Goal: Task Accomplishment & Management: Manage account settings

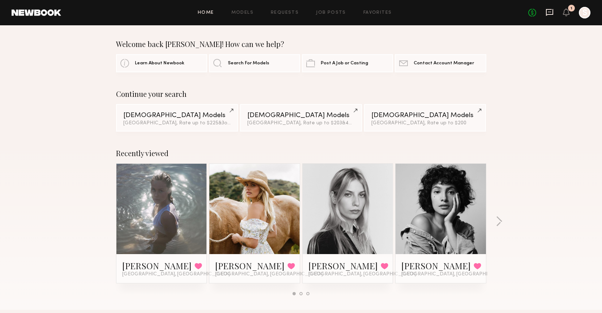
click at [551, 11] on icon at bounding box center [550, 12] width 8 height 8
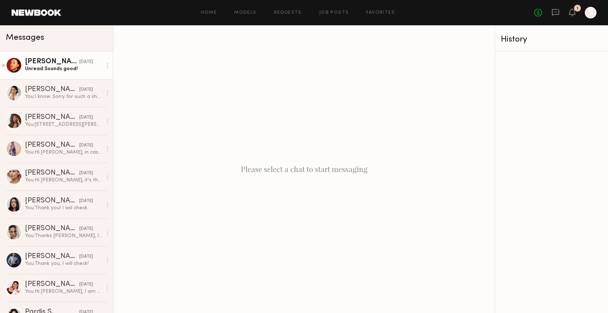
click at [75, 65] on div "Unread: Sounds good!" at bounding box center [63, 68] width 77 height 7
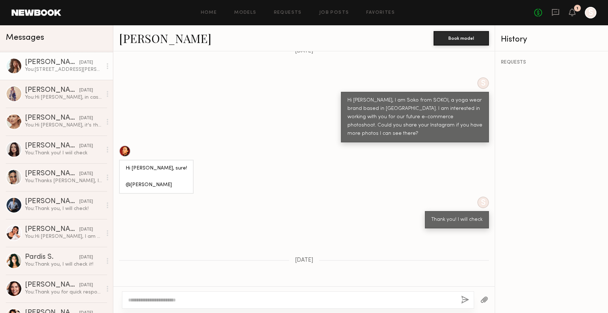
scroll to position [56, 0]
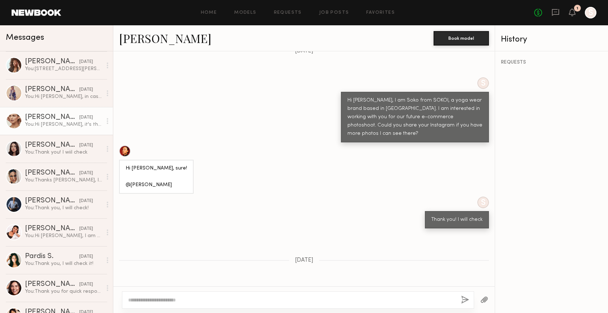
click at [40, 119] on div "Giorgi A." at bounding box center [52, 117] width 54 height 7
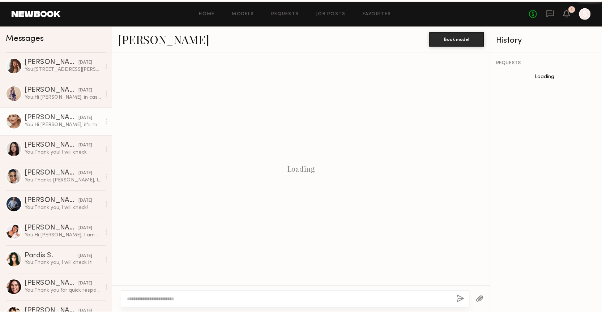
scroll to position [523, 0]
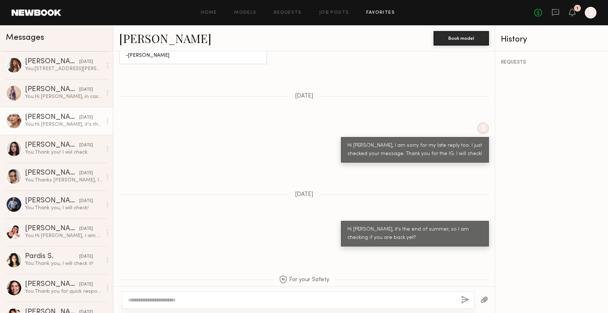
click at [378, 13] on link "Favorites" at bounding box center [380, 12] width 29 height 5
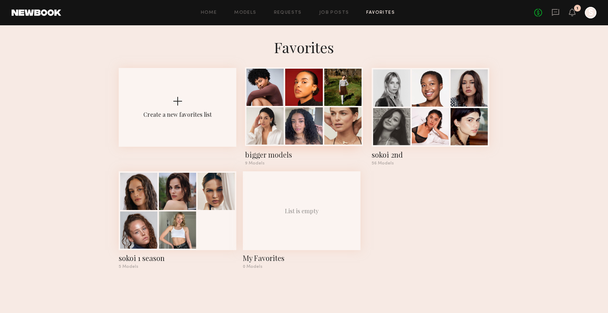
click at [278, 139] on div at bounding box center [264, 125] width 37 height 37
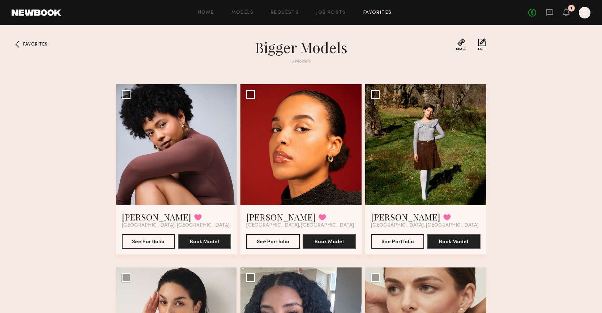
click at [549, 201] on div "Favorites bigger models 9 Models Share Copy Shareable Link Edit Perla F. Favori…" at bounding box center [301, 250] width 602 height 424
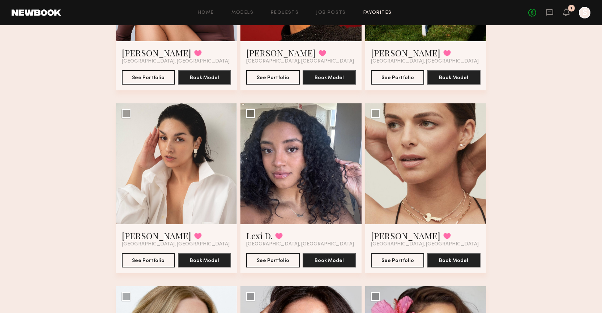
scroll to position [166, 0]
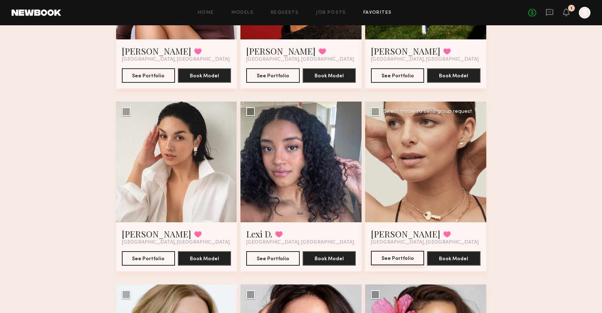
click at [407, 258] on button "See Portfolio" at bounding box center [397, 258] width 53 height 14
click at [413, 255] on button "See Portfolio" at bounding box center [397, 258] width 53 height 14
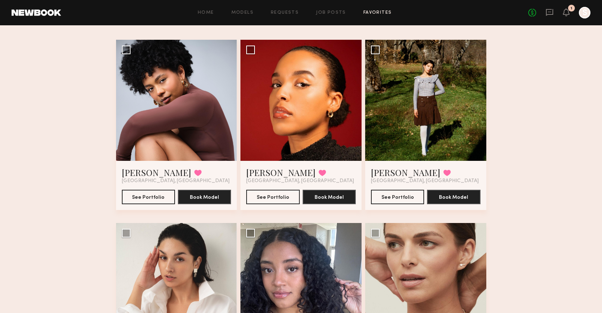
scroll to position [0, 0]
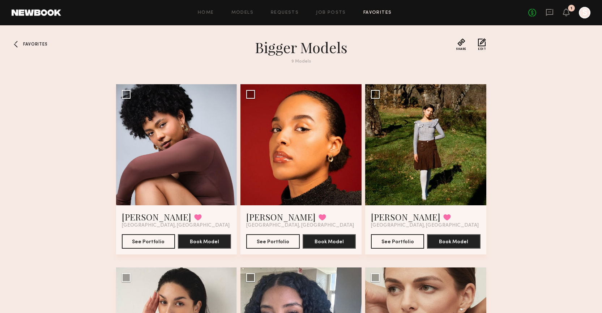
click at [17, 46] on div at bounding box center [18, 44] width 12 height 12
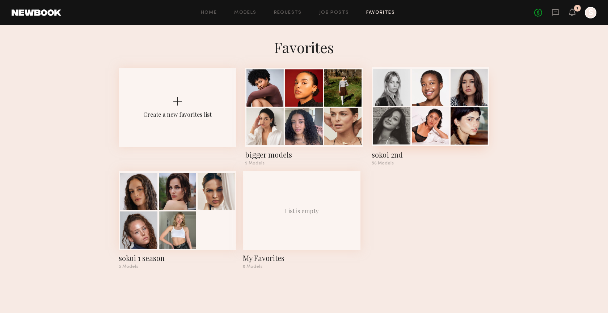
click at [442, 121] on div at bounding box center [430, 125] width 37 height 37
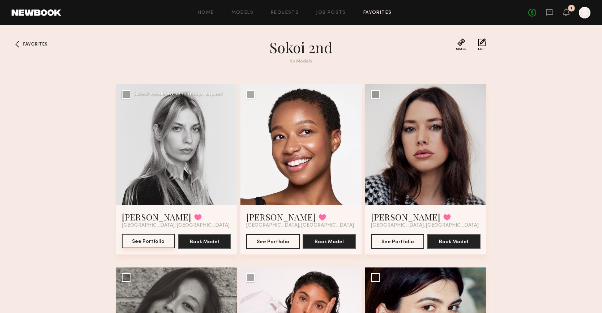
click at [157, 246] on button "See Portfolio" at bounding box center [148, 241] width 53 height 14
click at [507, 158] on div "Favorites sokoi 2nd 56 Models Share Copy Shareable Link Edit Veronika M. Favori…" at bounding box center [301, 250] width 602 height 424
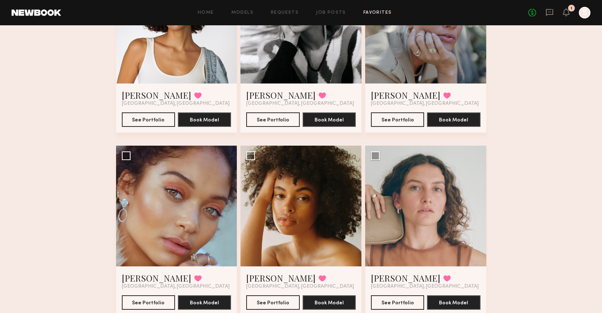
scroll to position [2330, 0]
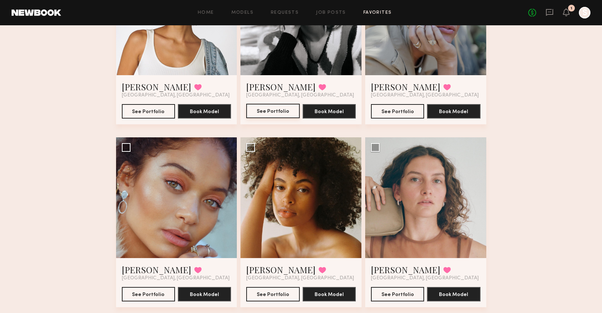
click at [270, 112] on button "See Portfolio" at bounding box center [272, 111] width 53 height 14
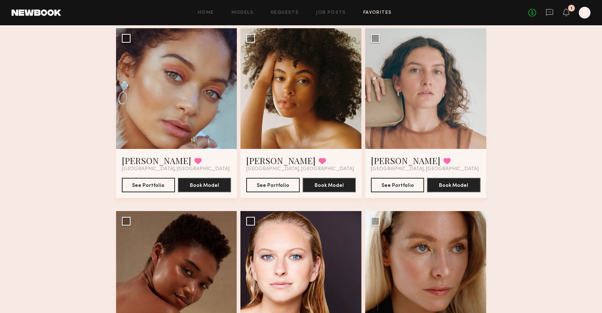
scroll to position [2440, 0]
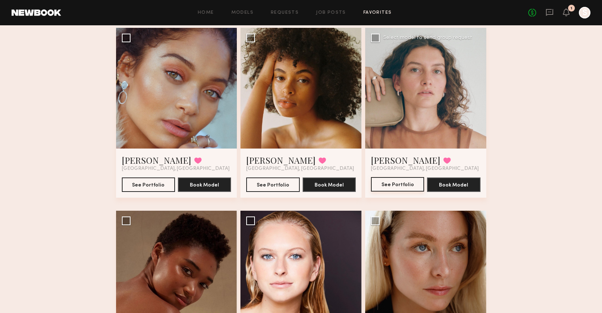
click at [410, 182] on button "See Portfolio" at bounding box center [397, 184] width 53 height 14
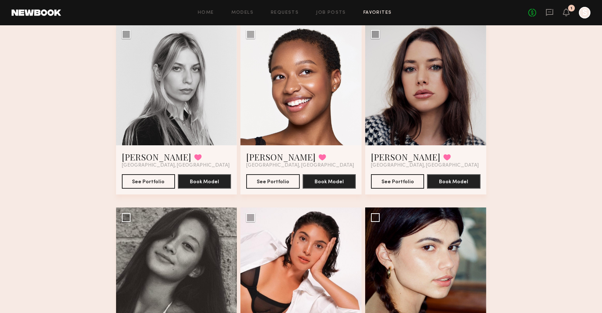
scroll to position [0, 0]
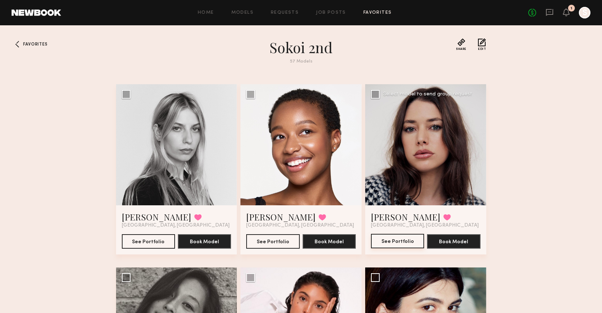
click at [406, 242] on button "See Portfolio" at bounding box center [397, 241] width 53 height 14
click at [275, 246] on button "See Portfolio" at bounding box center [272, 241] width 53 height 14
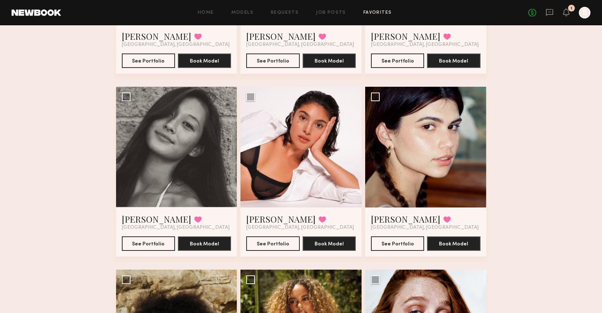
scroll to position [181, 0]
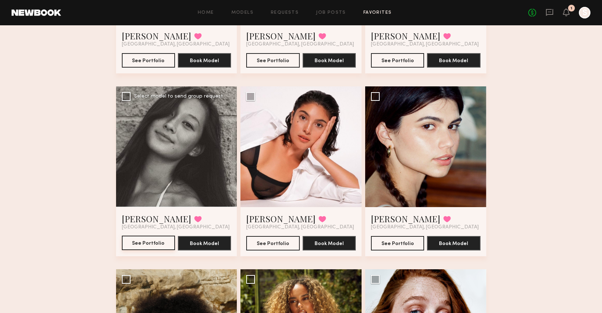
click at [158, 242] on button "See Portfolio" at bounding box center [148, 243] width 53 height 14
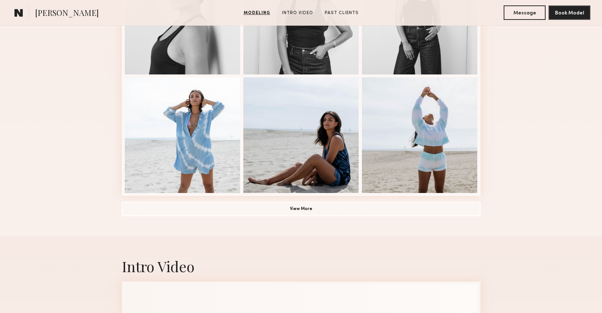
scroll to position [503, 0]
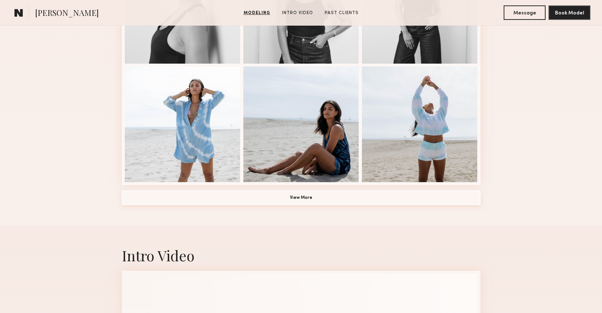
click at [329, 196] on button "View More" at bounding box center [301, 198] width 359 height 14
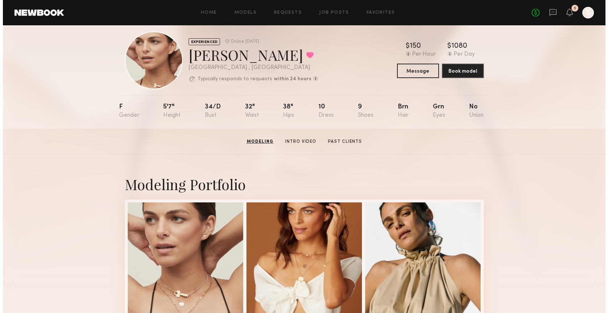
scroll to position [0, 0]
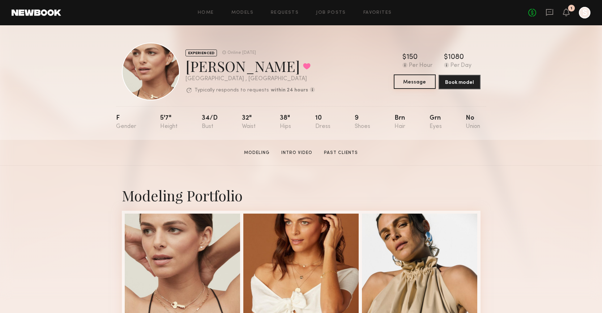
click at [412, 82] on button "Message" at bounding box center [415, 82] width 42 height 14
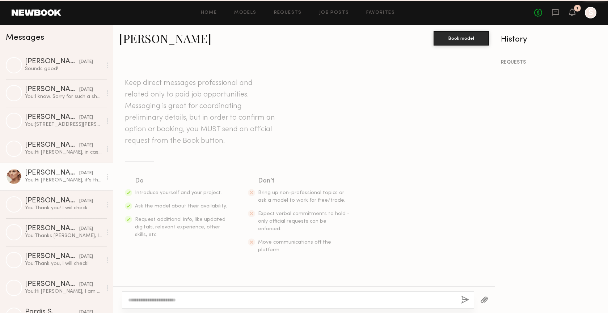
scroll to position [523, 0]
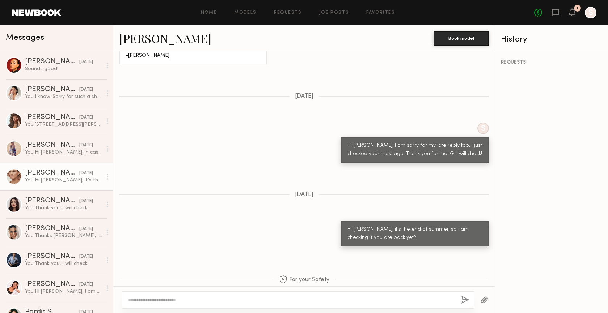
click at [540, 183] on div "REQUESTS" at bounding box center [551, 182] width 113 height 262
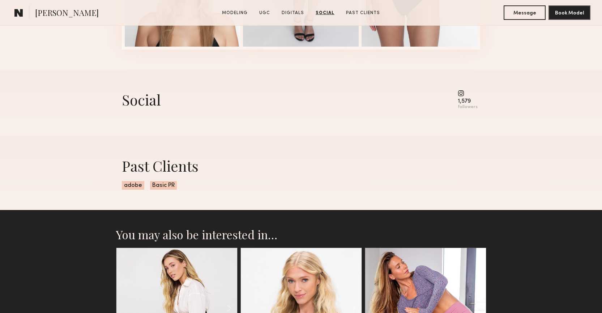
scroll to position [1363, 0]
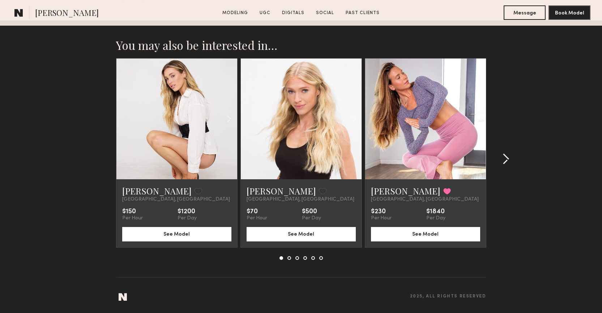
click at [505, 160] on common-icon at bounding box center [506, 159] width 7 height 12
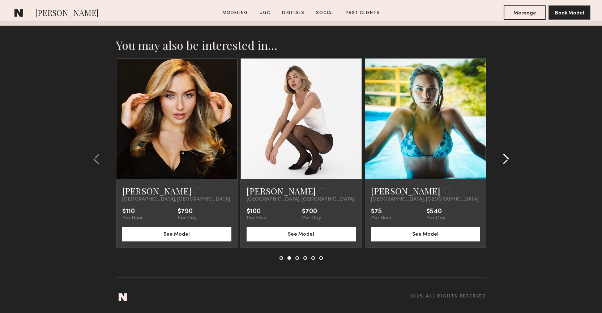
click at [505, 160] on common-icon at bounding box center [506, 159] width 7 height 12
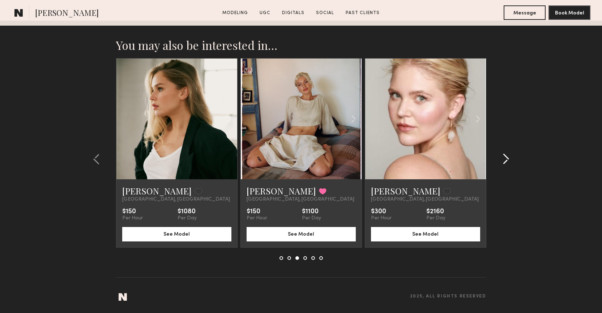
click at [505, 160] on common-icon at bounding box center [506, 159] width 7 height 12
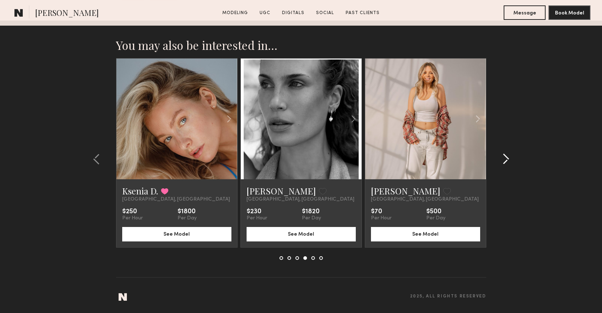
click at [505, 160] on common-icon at bounding box center [506, 159] width 7 height 12
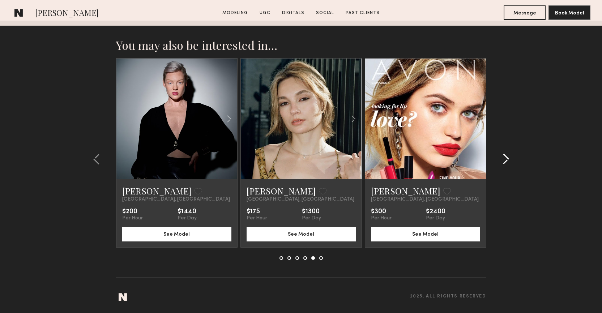
click at [505, 160] on common-icon at bounding box center [506, 159] width 7 height 12
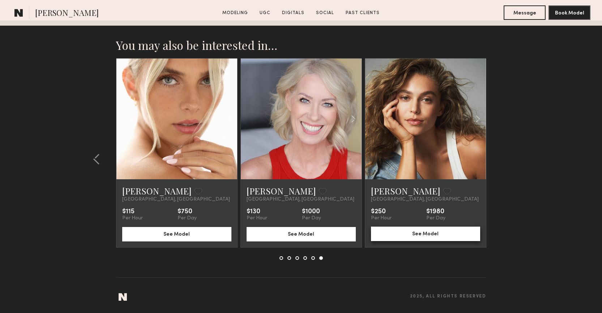
click at [427, 235] on button "See Model" at bounding box center [425, 234] width 109 height 14
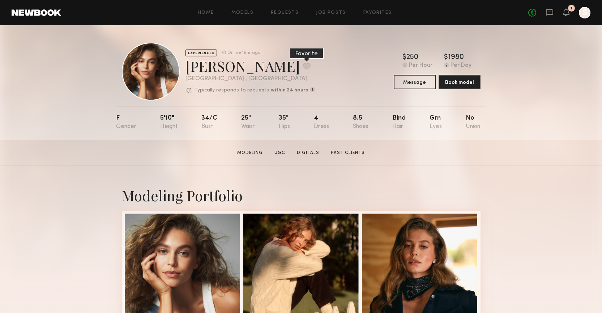
click at [303, 66] on button at bounding box center [307, 66] width 8 height 7
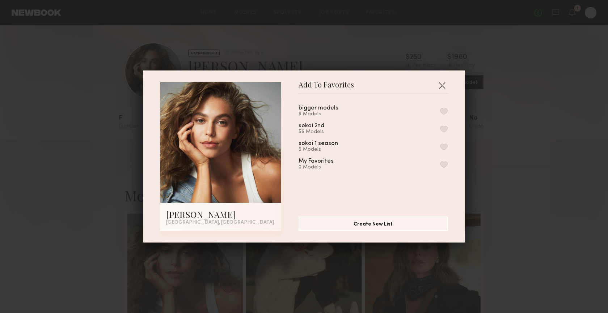
click at [440, 127] on button "button" at bounding box center [444, 129] width 8 height 7
click at [439, 84] on button "button" at bounding box center [442, 86] width 12 height 12
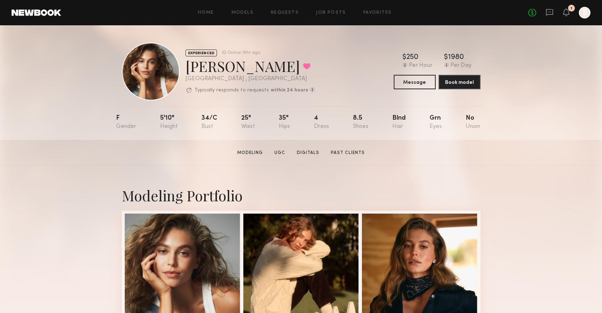
click at [563, 164] on section "Mariana P. Modeling UGC Digitals Past Clients Message Book Model" at bounding box center [301, 153] width 602 height 26
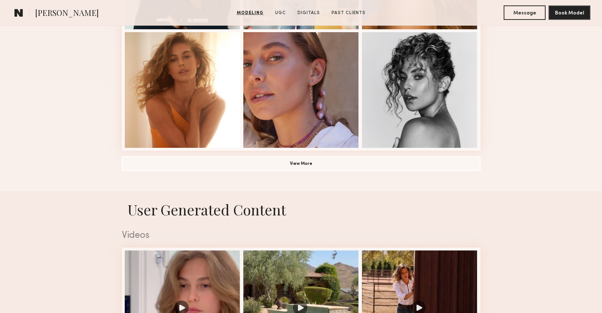
scroll to position [541, 0]
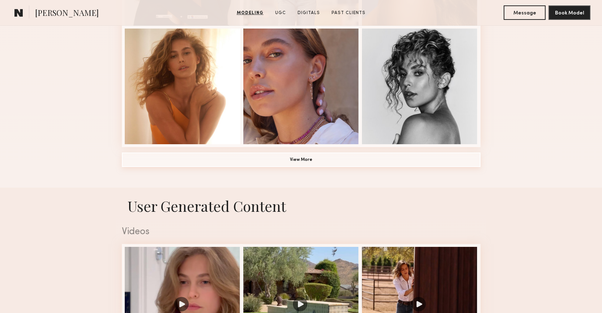
click at [360, 154] on button "View More" at bounding box center [301, 160] width 359 height 14
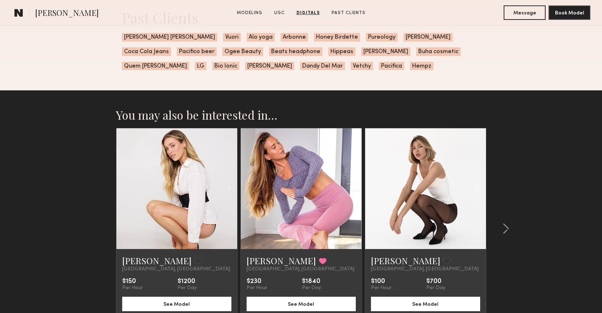
scroll to position [2017, 0]
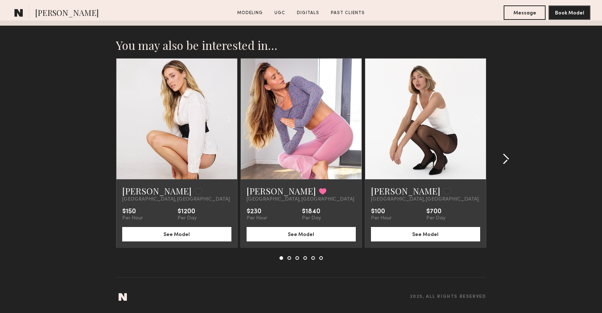
click at [511, 153] on div at bounding box center [504, 159] width 35 height 202
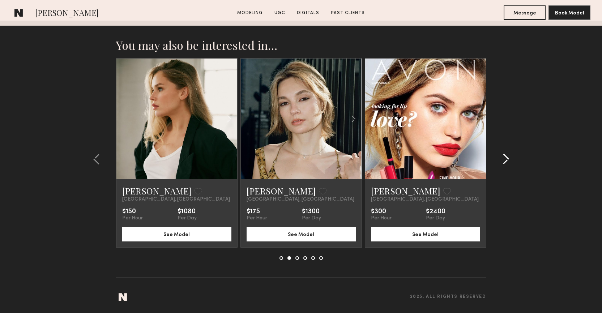
click at [511, 153] on div at bounding box center [504, 159] width 35 height 202
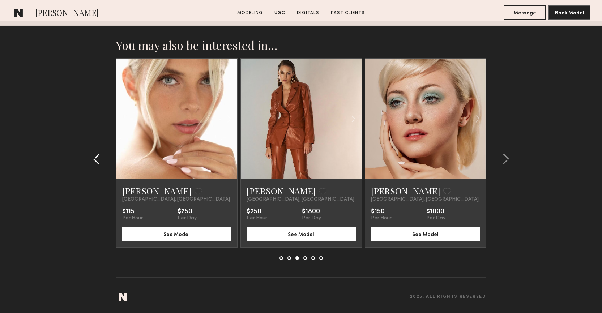
click at [97, 156] on common-icon at bounding box center [96, 159] width 7 height 12
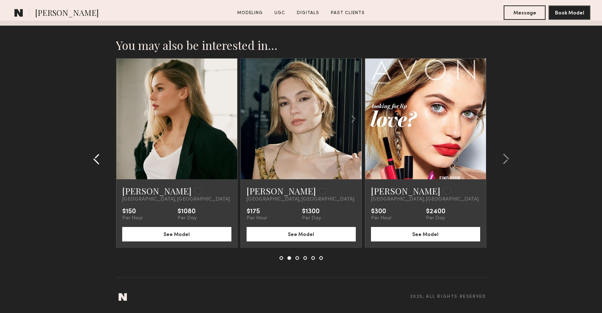
click at [100, 156] on button at bounding box center [99, 159] width 12 height 12
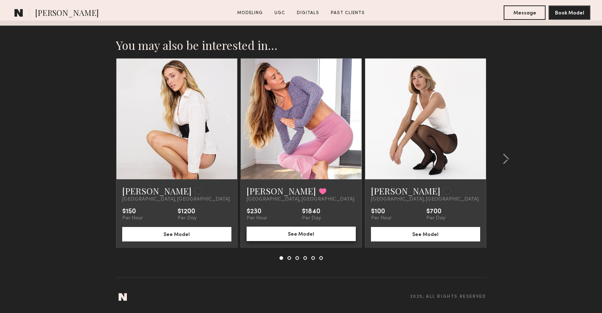
click at [289, 230] on button "See Model" at bounding box center [301, 234] width 109 height 14
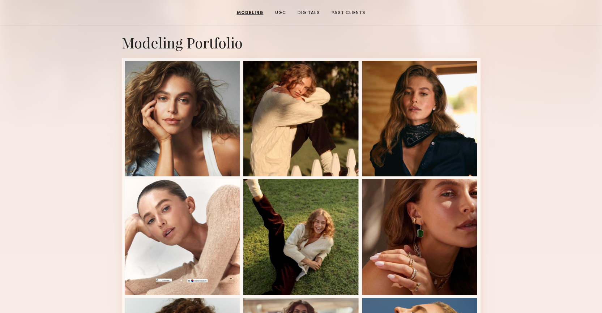
scroll to position [0, 0]
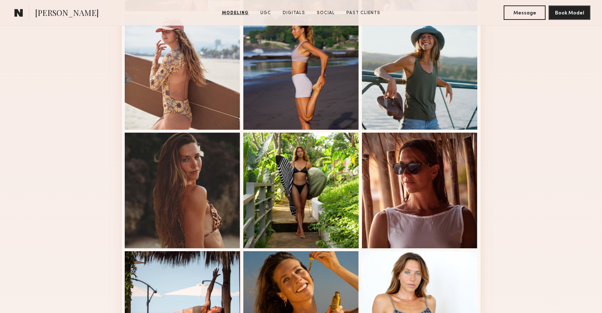
scroll to position [457, 0]
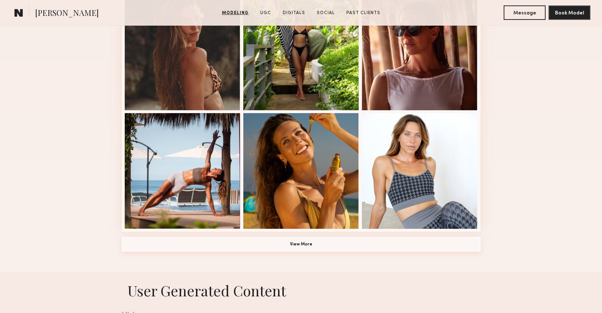
click at [326, 245] on button "View More" at bounding box center [301, 244] width 359 height 14
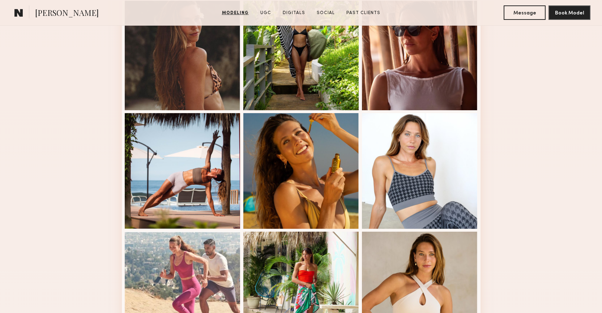
click at [553, 205] on div "Modeling Portfolio" at bounding box center [301, 218] width 602 height 1018
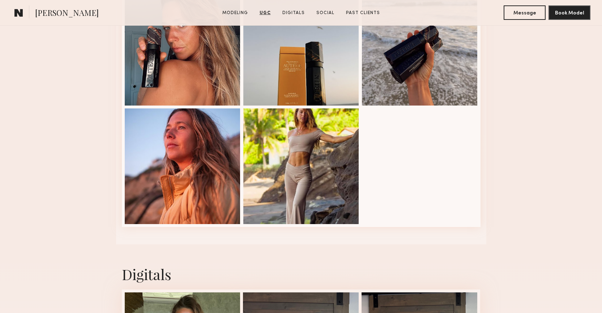
scroll to position [1770, 0]
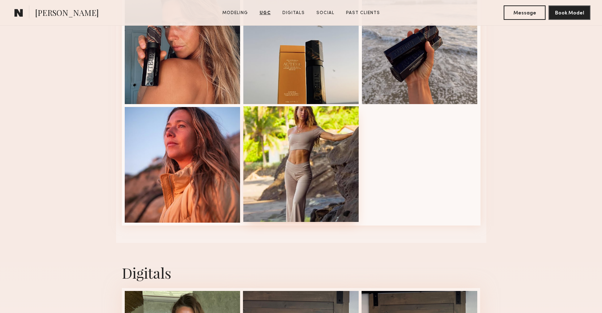
click at [327, 162] on div at bounding box center [302, 164] width 116 height 116
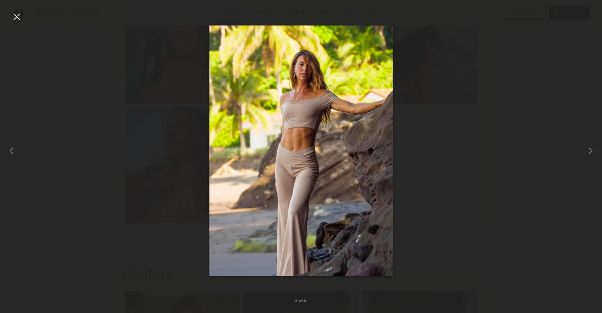
click at [16, 19] on div at bounding box center [17, 17] width 12 height 12
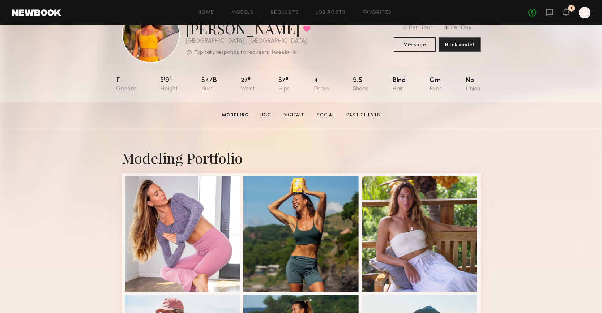
scroll to position [0, 0]
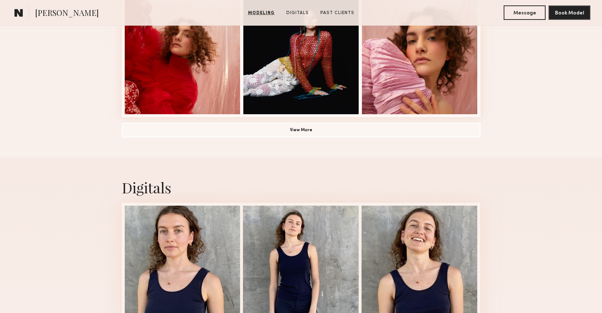
scroll to position [635, 0]
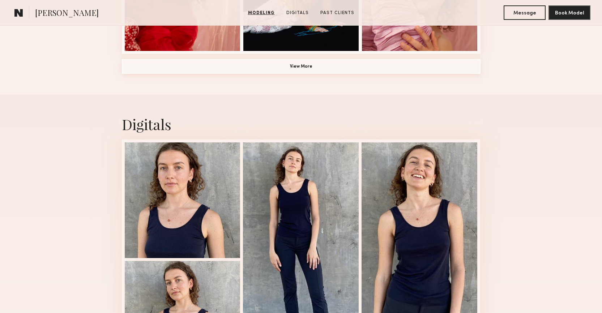
click at [282, 66] on button "View More" at bounding box center [301, 66] width 359 height 14
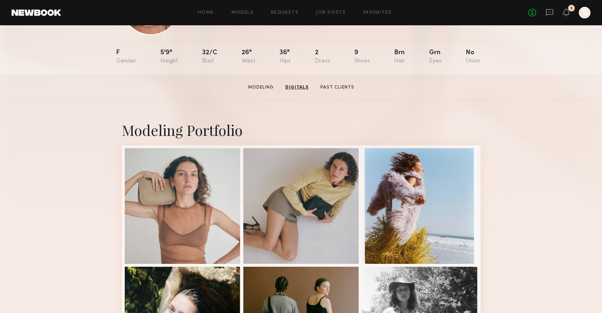
scroll to position [0, 0]
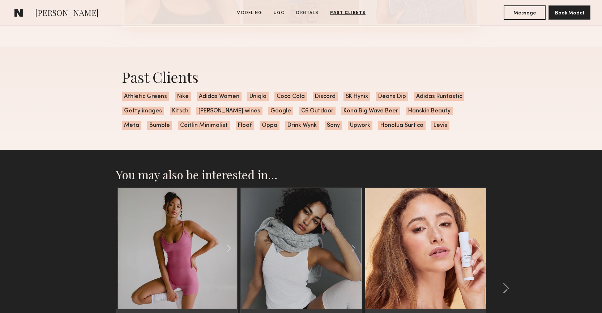
scroll to position [1326, 0]
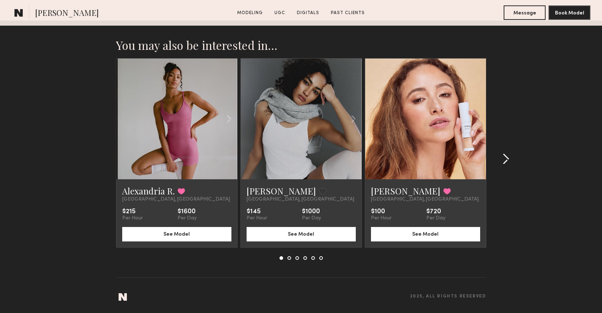
click at [504, 157] on common-icon at bounding box center [506, 159] width 7 height 12
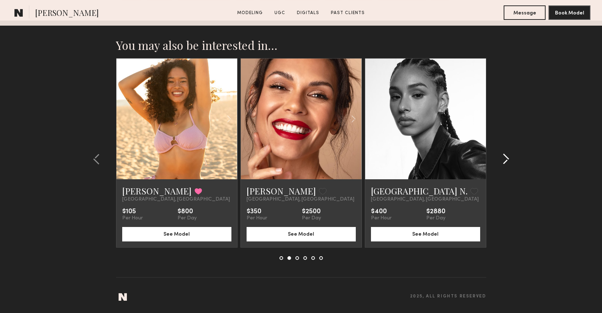
click at [504, 157] on common-icon at bounding box center [506, 159] width 7 height 12
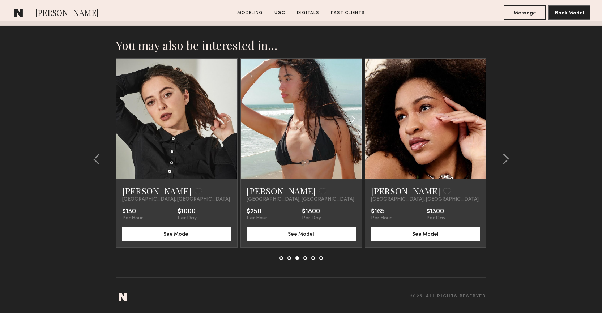
click at [354, 119] on common-icon at bounding box center [353, 119] width 10 height 14
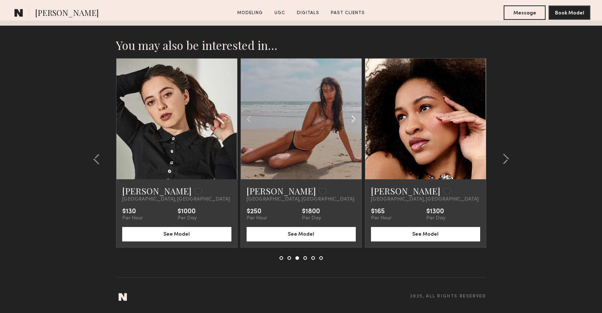
click at [354, 119] on common-icon at bounding box center [353, 119] width 10 height 14
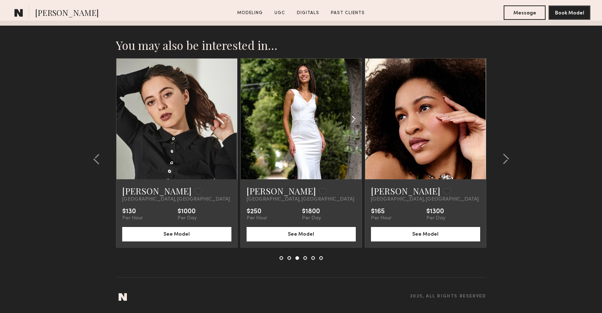
click at [354, 119] on common-icon at bounding box center [353, 119] width 10 height 14
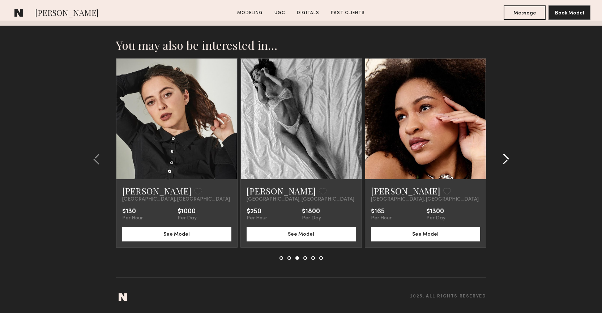
click at [510, 161] on div at bounding box center [504, 159] width 35 height 202
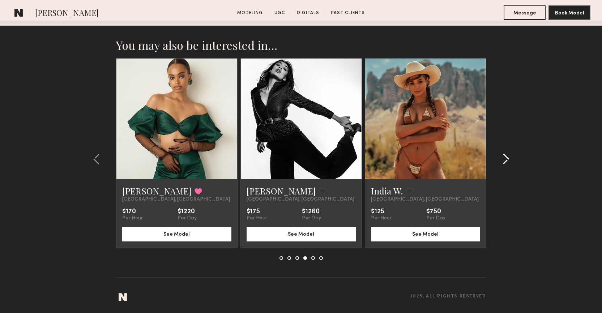
click at [510, 161] on div at bounding box center [504, 159] width 35 height 202
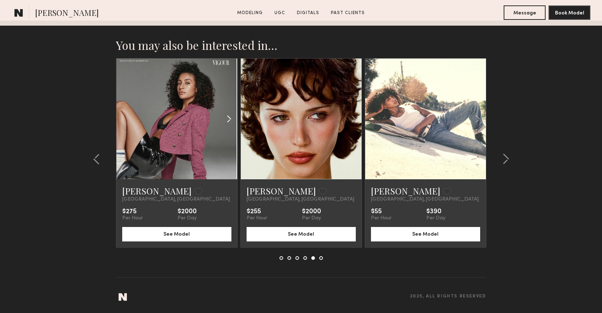
click at [231, 117] on common-icon at bounding box center [229, 119] width 10 height 14
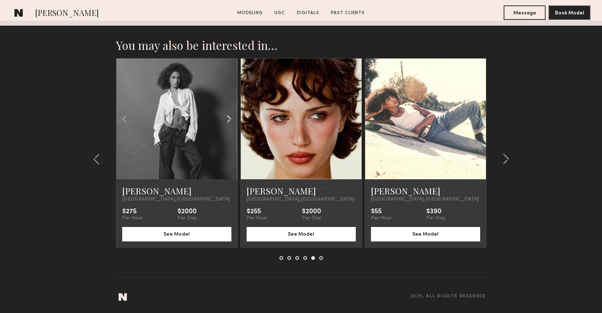
click at [231, 117] on common-icon at bounding box center [229, 119] width 10 height 14
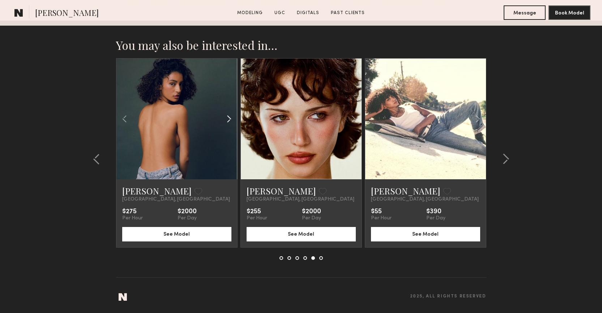
click at [231, 117] on common-icon at bounding box center [229, 119] width 10 height 14
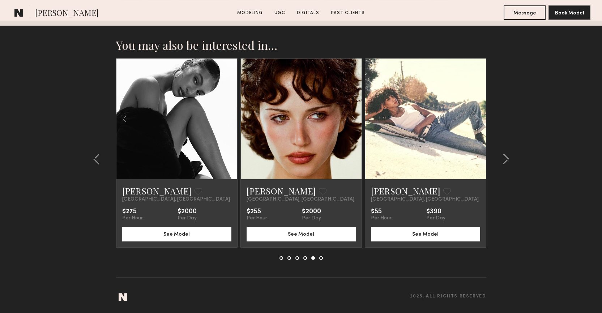
click at [231, 117] on div at bounding box center [177, 119] width 121 height 121
click at [352, 120] on common-icon at bounding box center [353, 119] width 10 height 14
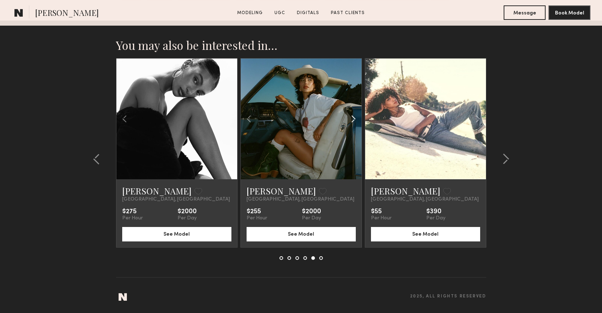
click at [352, 120] on common-icon at bounding box center [353, 119] width 10 height 14
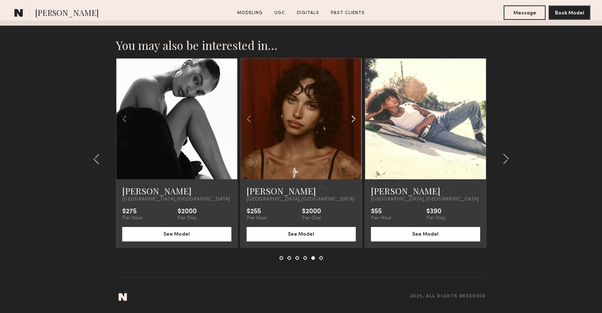
click at [352, 120] on common-icon at bounding box center [353, 119] width 10 height 14
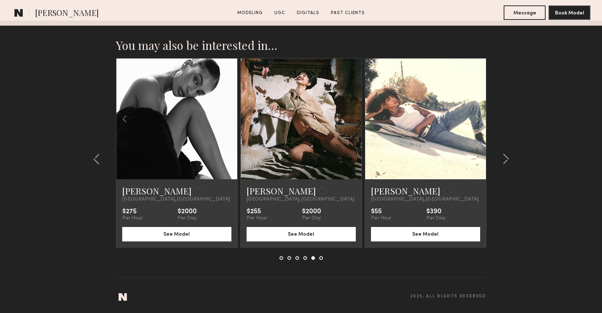
click at [352, 120] on div at bounding box center [301, 119] width 121 height 121
click at [477, 123] on common-icon at bounding box center [478, 119] width 10 height 14
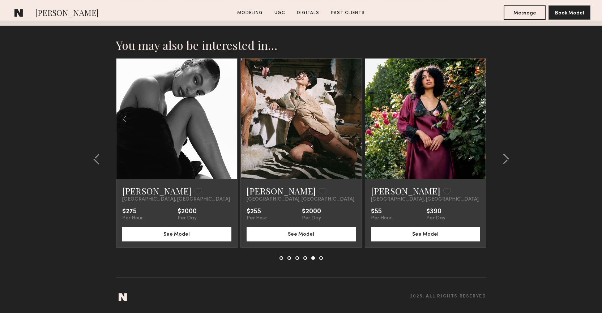
click at [477, 123] on common-icon at bounding box center [478, 119] width 10 height 14
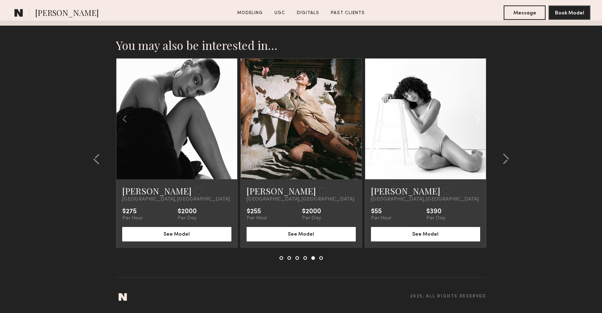
click at [477, 123] on common-icon at bounding box center [478, 119] width 10 height 14
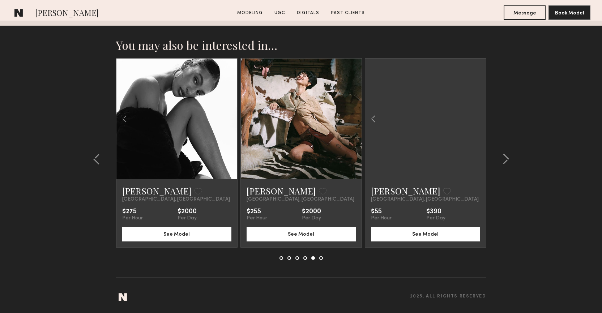
click at [477, 123] on div at bounding box center [425, 119] width 121 height 121
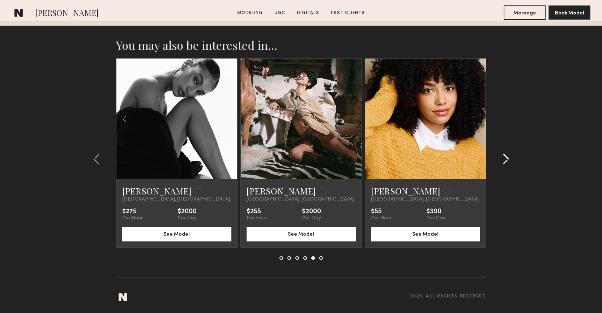
click at [505, 160] on common-icon at bounding box center [506, 159] width 7 height 12
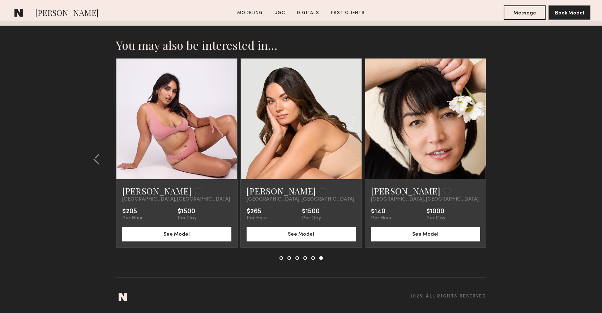
click at [532, 225] on section "You may also be interested in… Alexandria R. Favorited Los Angeles, CA $215 Per…" at bounding box center [301, 167] width 602 height 293
click at [165, 240] on button "See Model" at bounding box center [176, 234] width 109 height 14
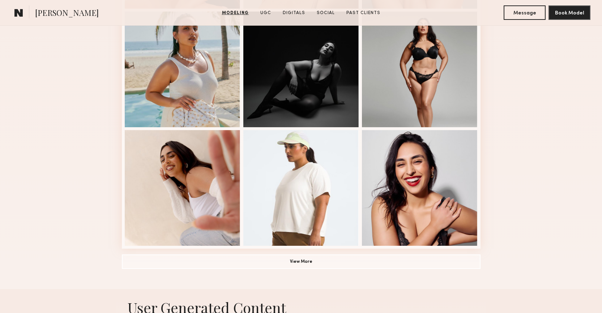
scroll to position [513, 0]
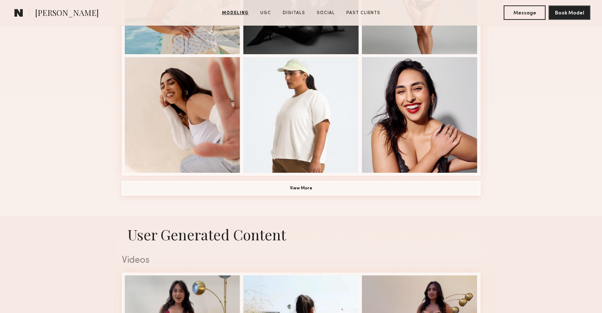
click at [323, 189] on button "View More" at bounding box center [301, 188] width 359 height 14
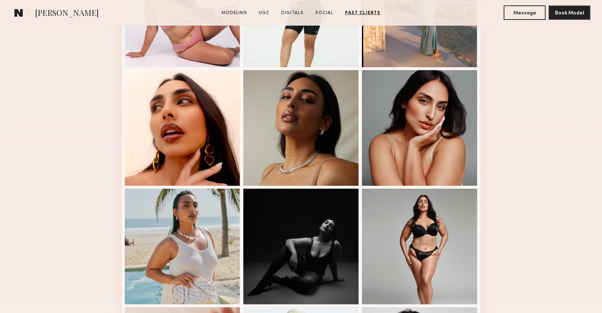
scroll to position [0, 0]
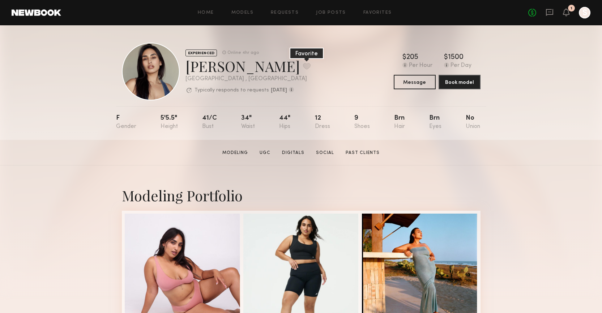
click at [303, 66] on button at bounding box center [307, 66] width 8 height 7
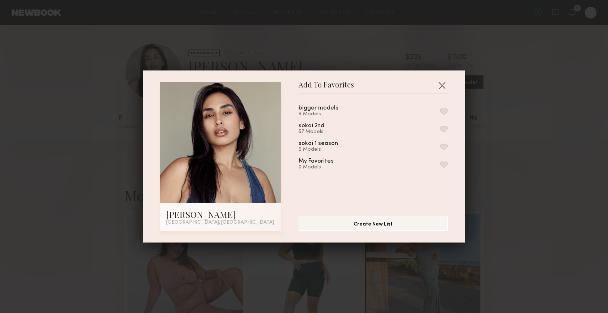
click at [440, 111] on button "button" at bounding box center [444, 111] width 8 height 7
click at [440, 82] on button "button" at bounding box center [442, 86] width 12 height 12
